Goal: Find specific page/section: Find specific page/section

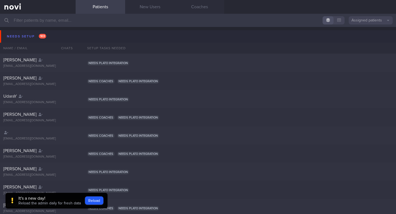
click at [35, 23] on input "text" at bounding box center [198, 20] width 396 height 13
click at [362, 21] on button "Assigned patients" at bounding box center [371, 20] width 44 height 8
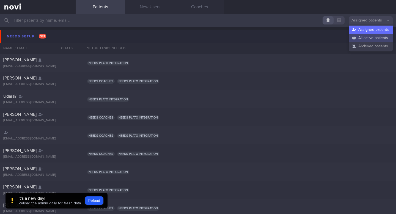
click at [364, 37] on button "All active patients" at bounding box center [371, 38] width 44 height 8
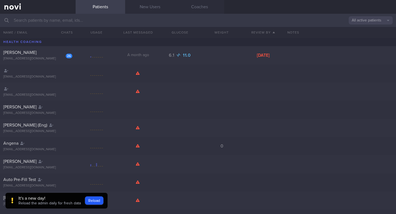
click at [90, 20] on input "text" at bounding box center [198, 20] width 396 height 13
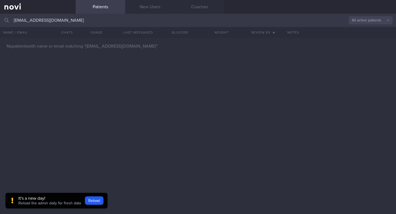
type input "[EMAIL_ADDRESS][DOMAIN_NAME]"
click at [377, 24] on button "All active patients" at bounding box center [371, 20] width 44 height 8
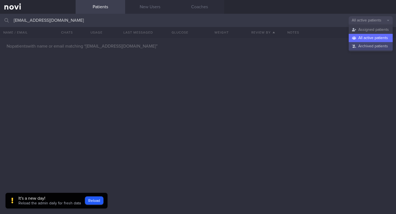
click at [372, 49] on button "Archived patients" at bounding box center [371, 46] width 44 height 8
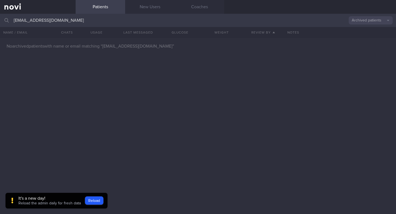
click at [109, 23] on input "[EMAIL_ADDRESS][DOMAIN_NAME]" at bounding box center [198, 20] width 396 height 13
drag, startPoint x: 66, startPoint y: 19, endPoint x: 0, endPoint y: 20, distance: 65.5
click at [0, 20] on input "[EMAIL_ADDRESS][DOMAIN_NAME]" at bounding box center [198, 20] width 396 height 13
type input "g"
type input "G"
